Goal: Task Accomplishment & Management: Manage account settings

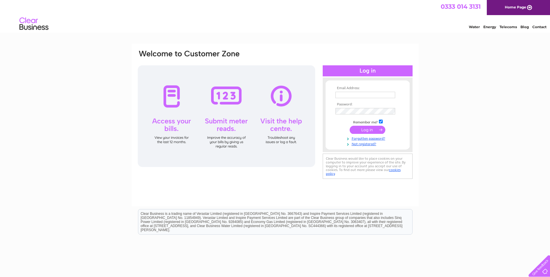
click at [367, 93] on input "text" at bounding box center [365, 95] width 60 height 6
type input "[PERSON_NAME][EMAIL_ADDRESS][DOMAIN_NAME]"
click at [365, 132] on input "submit" at bounding box center [368, 130] width 36 height 8
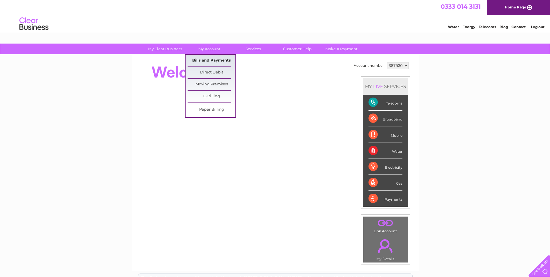
click at [203, 59] on link "Bills and Payments" at bounding box center [212, 61] width 48 height 12
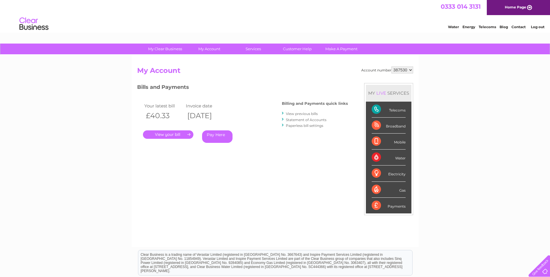
click at [167, 135] on link "." at bounding box center [168, 134] width 50 height 8
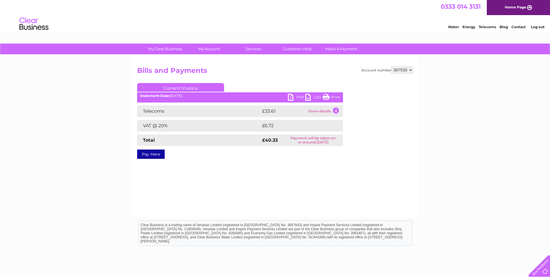
click at [291, 98] on link "PDF" at bounding box center [296, 98] width 17 height 8
